Goal: Task Accomplishment & Management: Complete application form

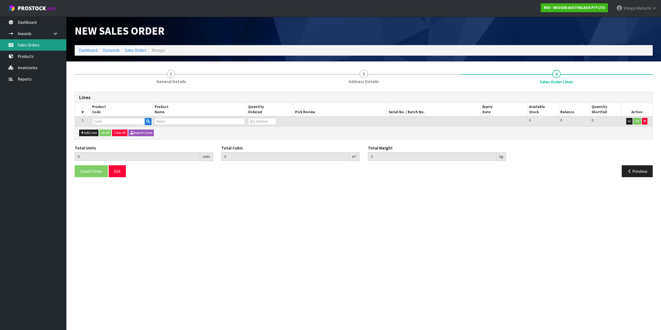
click at [29, 45] on link "Sales Orders" at bounding box center [33, 44] width 66 height 11
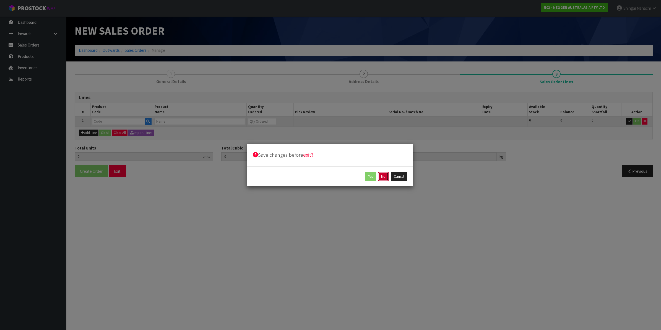
click at [385, 176] on button "No" at bounding box center [383, 176] width 11 height 9
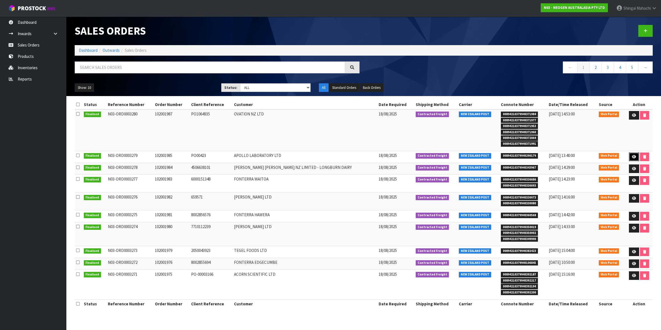
click at [632, 157] on icon at bounding box center [634, 157] width 4 height 4
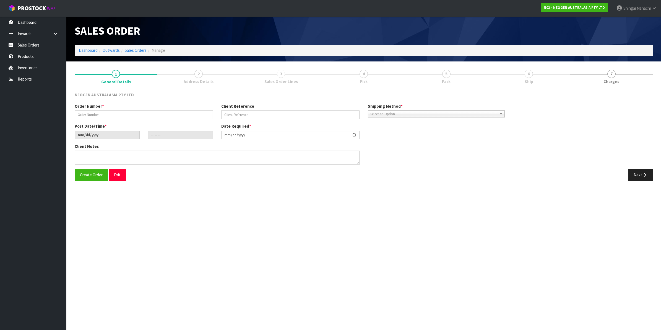
type input "102001985"
type input "PO00423"
type input "[DATE]"
type input "11:35:00.000"
type input "[DATE]"
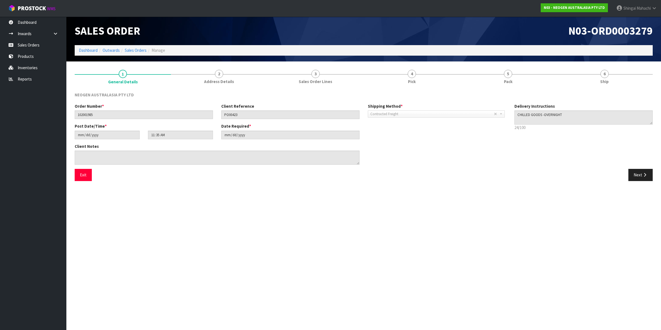
click at [652, 177] on div "Next" at bounding box center [510, 175] width 293 height 12
click at [633, 177] on button "Next" at bounding box center [640, 175] width 24 height 12
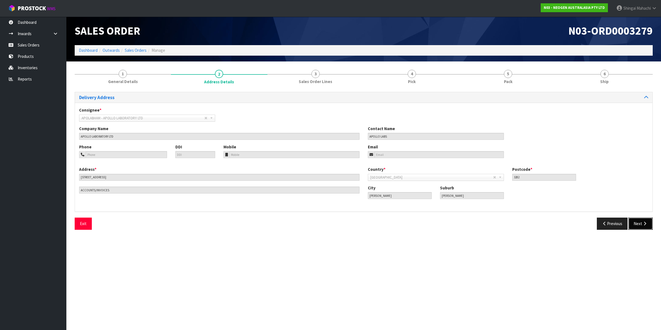
click at [639, 223] on button "Next" at bounding box center [640, 223] width 24 height 12
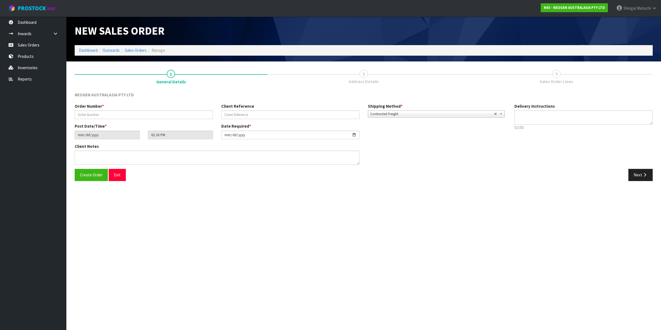
type textarea "CHILLED GOODS -OVERNIGHT"
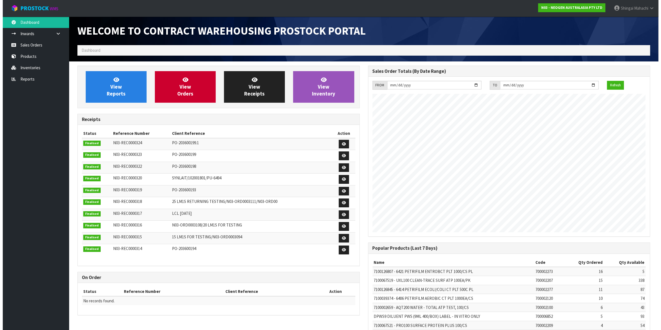
scroll to position [308, 290]
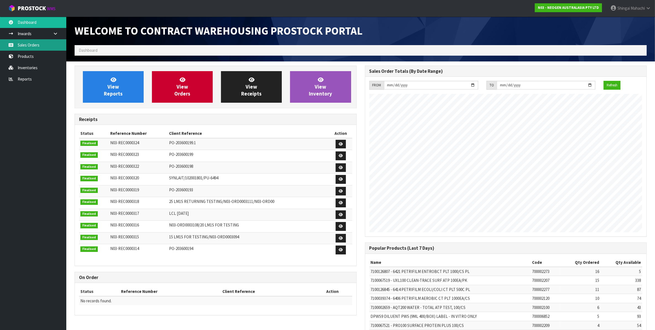
click at [29, 44] on link "Sales Orders" at bounding box center [33, 44] width 66 height 11
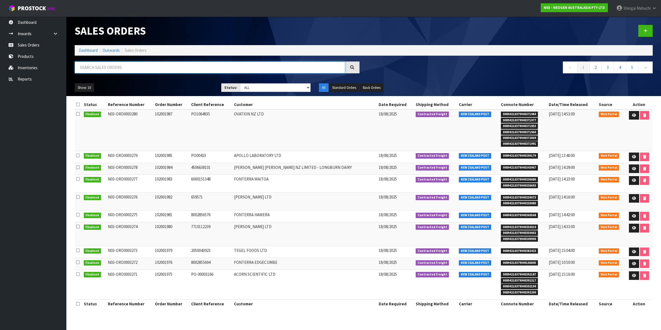
click at [103, 68] on input "text" at bounding box center [210, 67] width 270 height 12
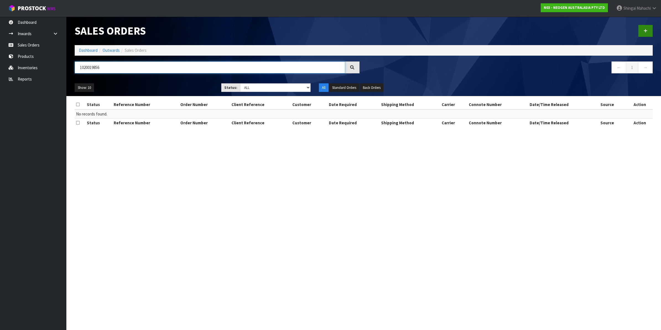
type input "1020019856"
click at [645, 32] on icon at bounding box center [645, 31] width 4 height 4
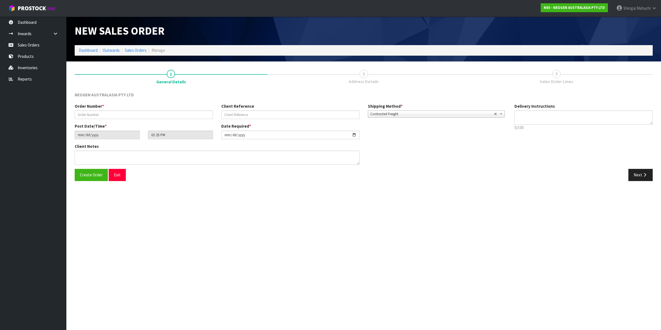
type textarea "CHILLED GOODS -OVERNIGHT"
click at [92, 115] on input "text" at bounding box center [144, 114] width 138 height 9
type input "102001986"
click at [247, 114] on input "text" at bounding box center [290, 114] width 138 height 9
click at [240, 115] on input "text" at bounding box center [290, 114] width 138 height 9
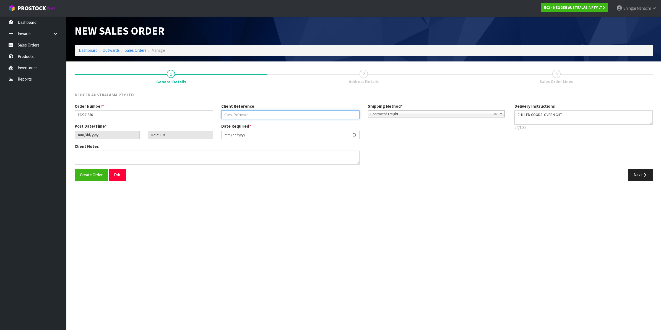
paste input "PO508934"
type input "PO508934"
click at [356, 136] on input "[DATE]" at bounding box center [290, 134] width 138 height 9
type input "[DATE]"
click at [638, 173] on button "Next" at bounding box center [640, 175] width 24 height 12
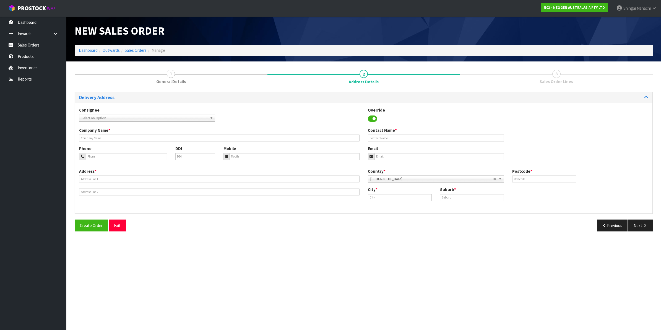
click at [113, 116] on span "Select an Option" at bounding box center [145, 118] width 126 height 7
type input "hellers"
click at [108, 140] on li "HELLERS LIMITED - HELLERS LIMITED" at bounding box center [146, 140] width 133 height 7
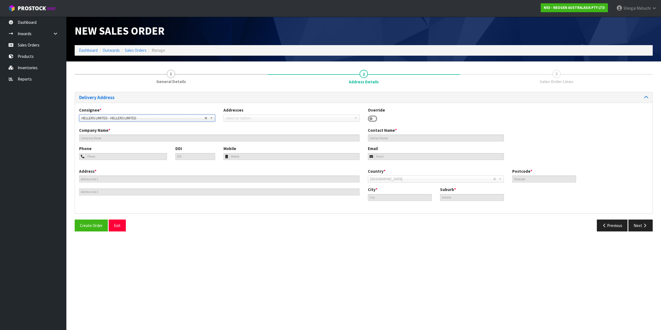
type input "HELLERS LIMITED"
type input "[STREET_ADDRESS]"
type input "7691"
type input "KAIAPOI"
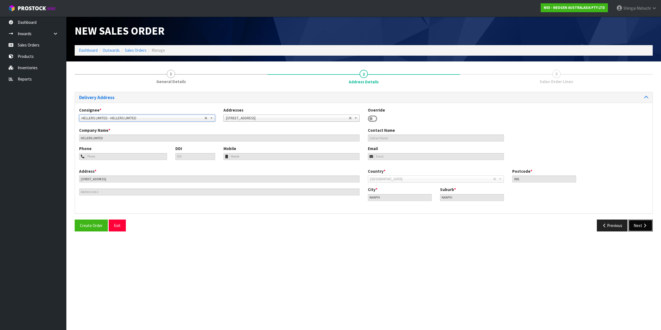
click at [643, 224] on icon "button" at bounding box center [644, 225] width 5 height 4
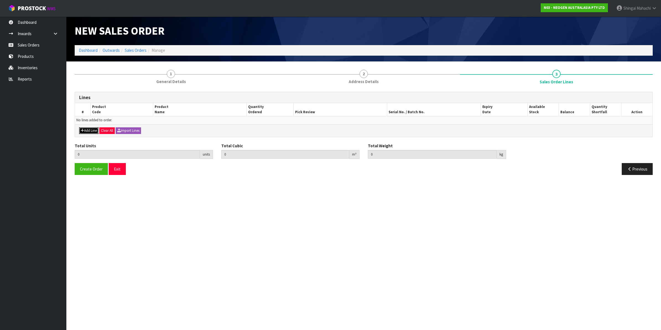
click at [90, 128] on button "Add Line" at bounding box center [88, 130] width 19 height 7
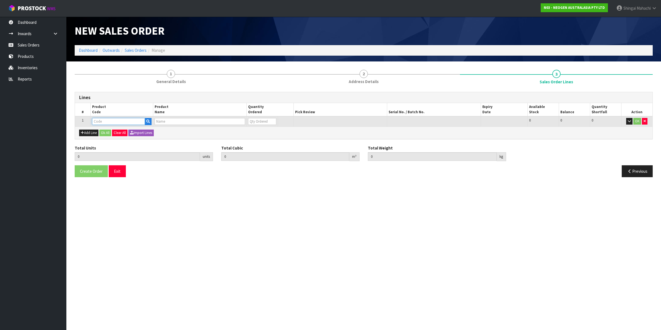
click at [106, 119] on input "text" at bounding box center [118, 121] width 53 height 7
click at [109, 121] on input "text" at bounding box center [118, 121] width 53 height 7
paste input "700002338"
type input "700002338"
type input "0.000000"
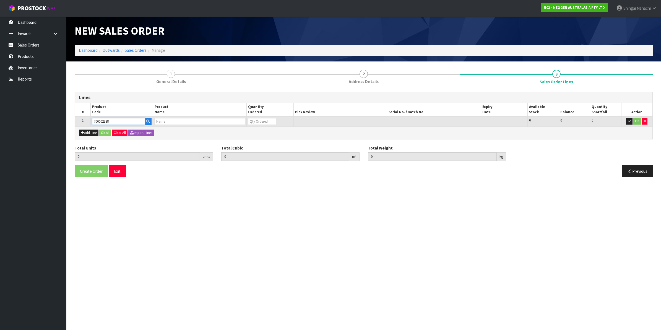
type input "0.000"
type input "7100237328 - ESS10WSN ENV SCR SPLR STK WIDE 100/CS"
type input "0"
type input "700002338"
click at [236, 122] on tr "1 700002338 7100237328 - ESS10WSN ENV SCR SPLR STK WIDE 100/CS 0 BOX 97 97 0 OK" at bounding box center [363, 121] width 577 height 10
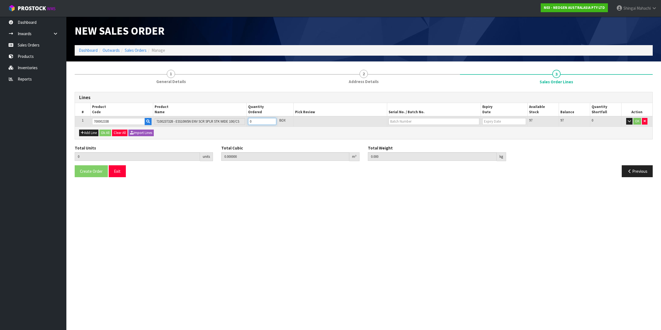
type input "2"
type input "0.05887"
type input "6.84"
type input "2"
click at [400, 122] on input "text" at bounding box center [433, 121] width 91 height 7
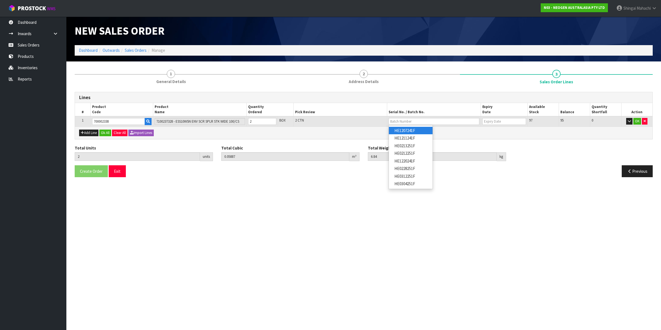
click at [411, 130] on link "HE1207241F" at bounding box center [411, 130] width 44 height 7
type input "HE1207241F"
type input "[DATE]"
click at [638, 120] on button "OK" at bounding box center [637, 121] width 8 height 7
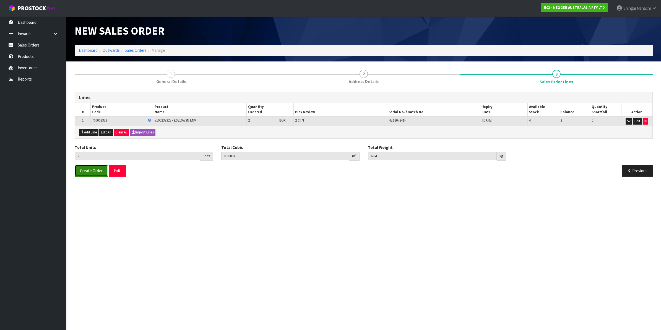
click at [96, 173] on span "Create Order" at bounding box center [91, 170] width 23 height 5
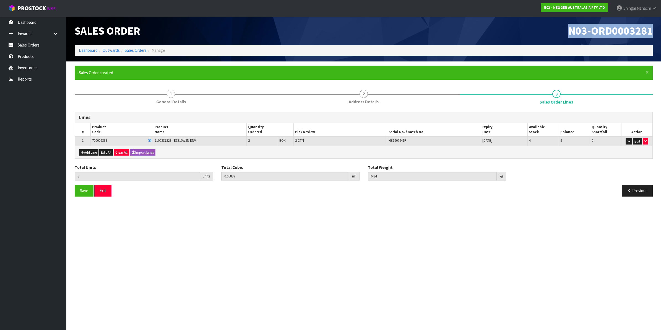
drag, startPoint x: 567, startPoint y: 30, endPoint x: 654, endPoint y: 28, distance: 87.1
click at [654, 28] on div "N03-ORD0003281" at bounding box center [510, 31] width 293 height 28
copy span "N03-ORD0003281"
click at [129, 51] on link "Sales Orders" at bounding box center [136, 50] width 22 height 5
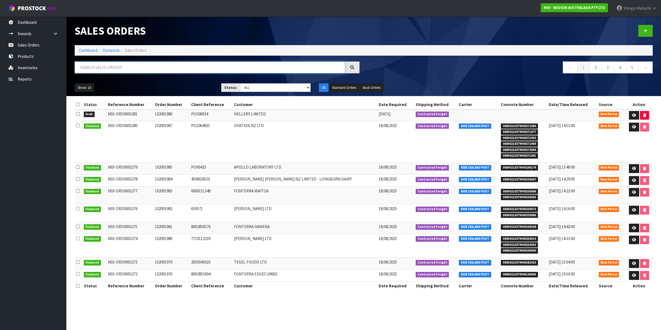
click at [93, 68] on input "text" at bounding box center [210, 67] width 270 height 12
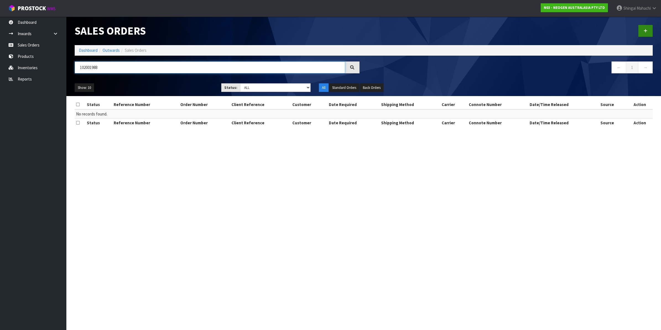
type input "102001988"
click at [643, 28] on link at bounding box center [645, 31] width 14 height 12
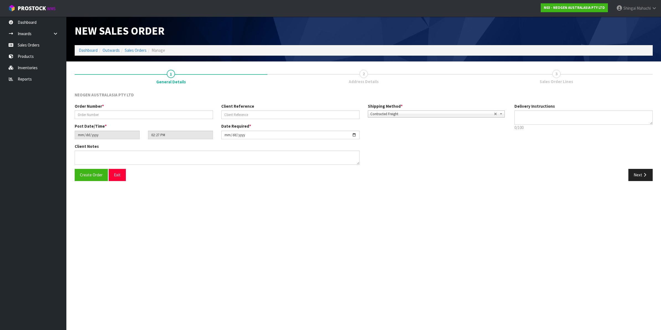
type textarea "CHILLED GOODS -OVERNIGHT"
click at [97, 116] on input "text" at bounding box center [144, 114] width 138 height 9
type input "102001988"
click at [238, 112] on input "text" at bounding box center [290, 114] width 138 height 9
paste input "8002857002"
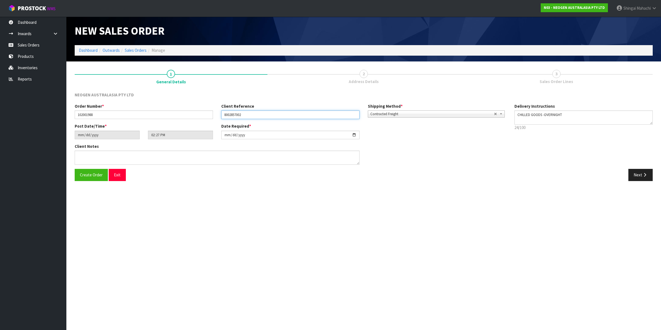
type input "8002857002"
click at [353, 134] on input "[DATE]" at bounding box center [290, 134] width 138 height 9
type input "[DATE]"
click at [639, 172] on button "Next" at bounding box center [640, 175] width 24 height 12
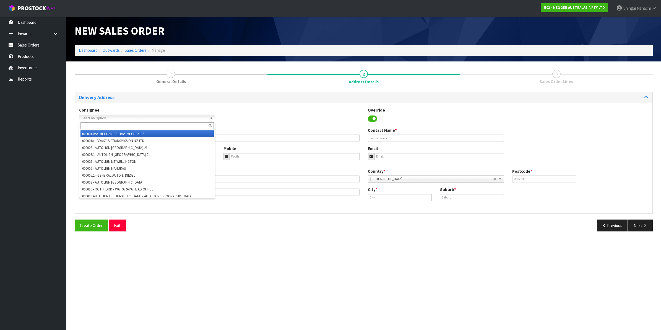
click at [109, 117] on span "Select an Option" at bounding box center [145, 118] width 126 height 7
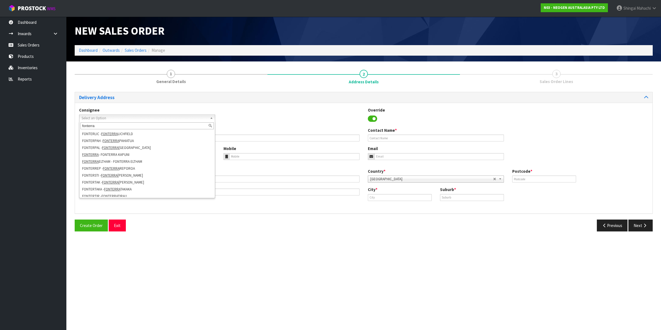
scroll to position [138, 0]
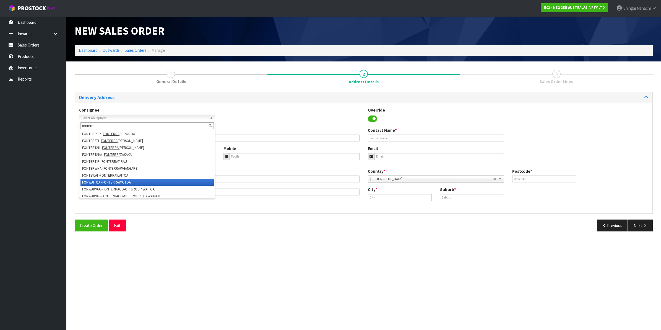
type input "fonterra"
click at [122, 183] on li "FONWAITOA - FONTERRA WAITOA" at bounding box center [146, 182] width 133 height 7
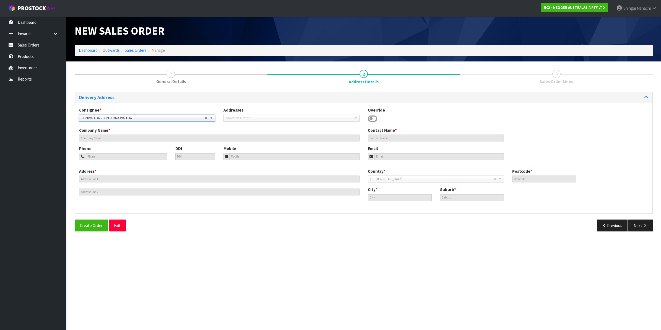
type input "FONTERRA WAITOA"
type input "CORNER NO. 1 ROAD & STATE HIGHWAY 26"
type input "3380"
type input "WAITOA"
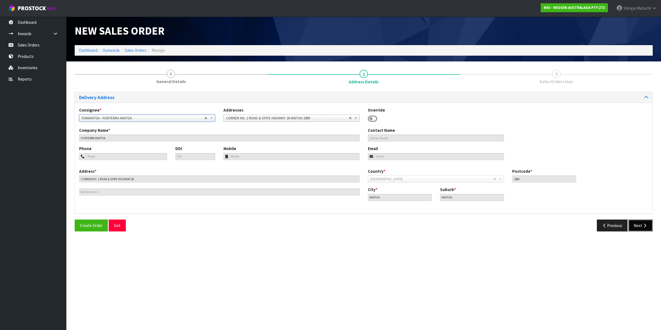
click at [641, 227] on button "Next" at bounding box center [640, 225] width 24 height 12
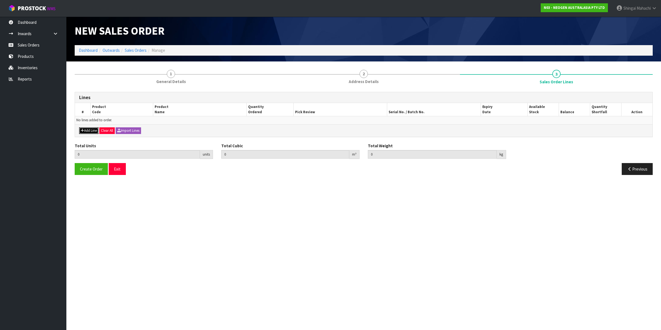
click at [85, 130] on button "Add Line" at bounding box center [88, 130] width 19 height 7
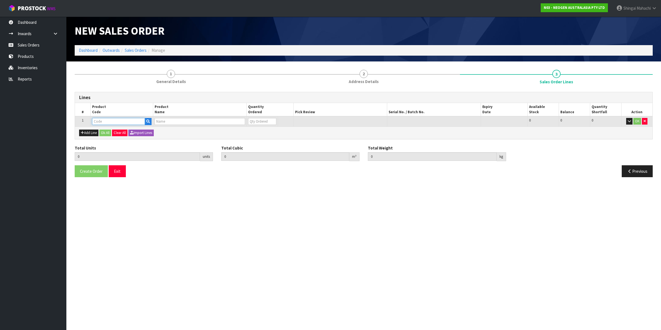
click at [107, 118] on input "text" at bounding box center [118, 121] width 53 height 7
paste input "700002207"
type input "700002207"
type input "0.000000"
type input "0.000"
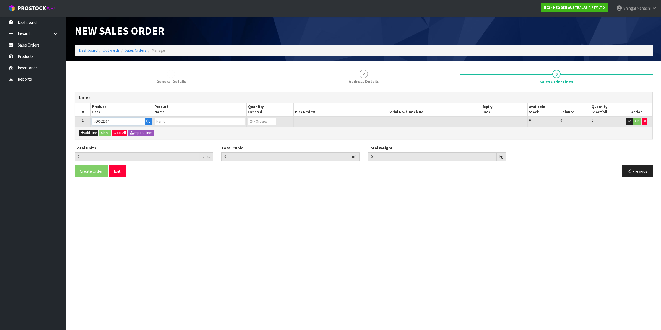
type input "7100067519 - UXL100 CLEAN-TRACE SURF ATP 100EA/PK"
type input "0"
type input "700002207"
click at [234, 120] on tr "1 700002207 7100067519 - UXL100 CLEAN-TRACE SURF ATP 100EA/PK 0 BOX 338 338 0 OK" at bounding box center [363, 121] width 577 height 10
type input "4"
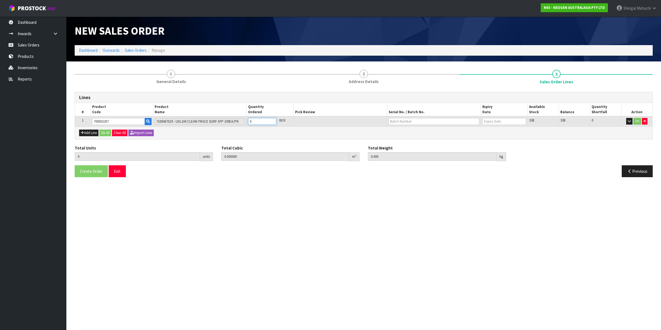
type input "0.025984"
type input "3.84"
type input "4"
click at [411, 119] on input "text" at bounding box center [433, 121] width 91 height 7
click at [416, 132] on link "3000031483" at bounding box center [411, 130] width 44 height 7
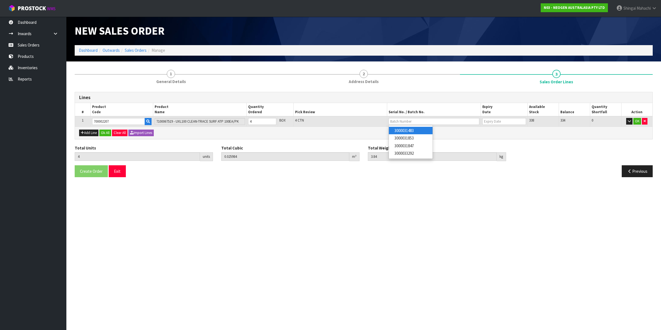
type input "3000031483"
type input "[DATE]"
click at [637, 121] on button "OK" at bounding box center [637, 121] width 8 height 7
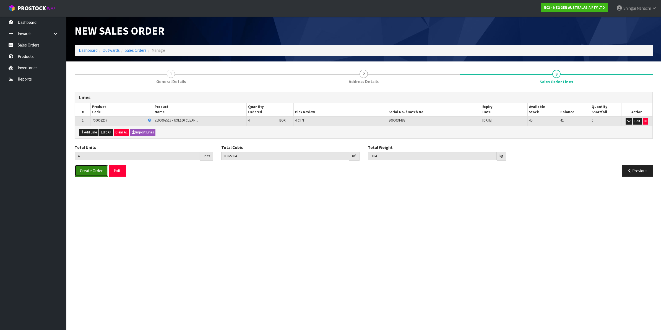
click at [90, 172] on span "Create Order" at bounding box center [91, 170] width 23 height 5
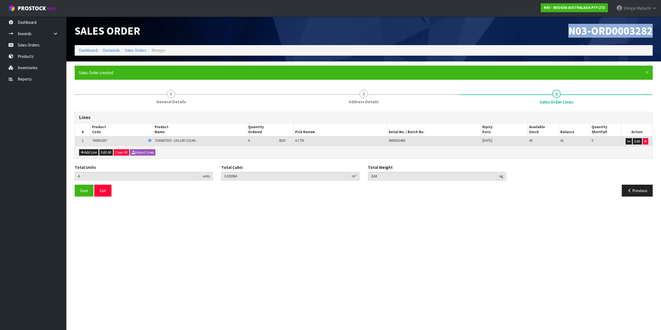
drag, startPoint x: 568, startPoint y: 32, endPoint x: 653, endPoint y: 31, distance: 85.2
click at [653, 31] on div "N03-ORD0003282" at bounding box center [510, 31] width 293 height 28
click at [139, 50] on link "Sales Orders" at bounding box center [136, 50] width 22 height 5
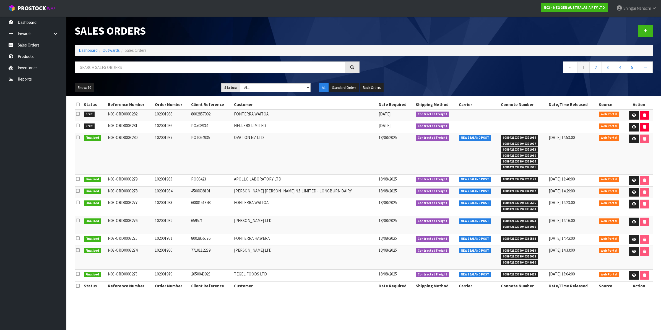
drag, startPoint x: 110, startPoint y: 115, endPoint x: 141, endPoint y: 114, distance: 31.5
click at [141, 114] on td "N03-ORD0003282" at bounding box center [129, 115] width 47 height 12
copy td "N03-ORD0003282"
click at [654, 7] on icon at bounding box center [653, 8] width 5 height 4
click at [635, 20] on link "Logout" at bounding box center [639, 21] width 44 height 7
